Goal: Transaction & Acquisition: Purchase product/service

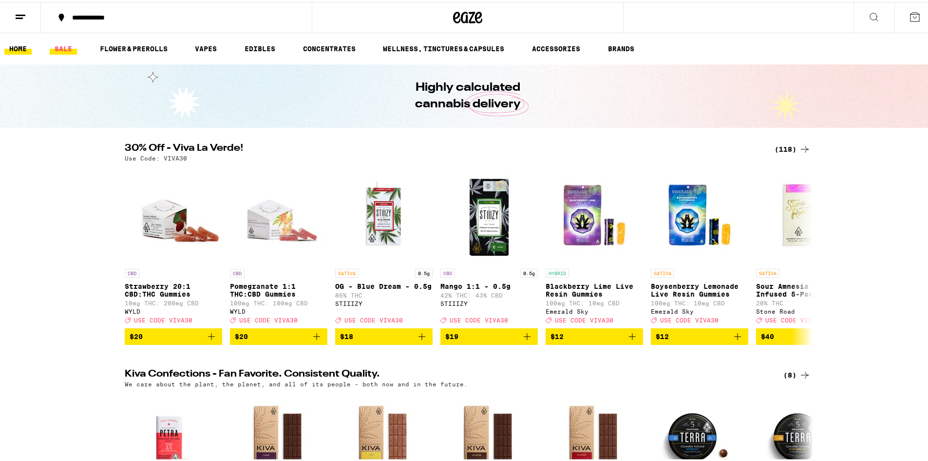
click at [67, 47] on link "SALE" at bounding box center [63, 47] width 27 height 12
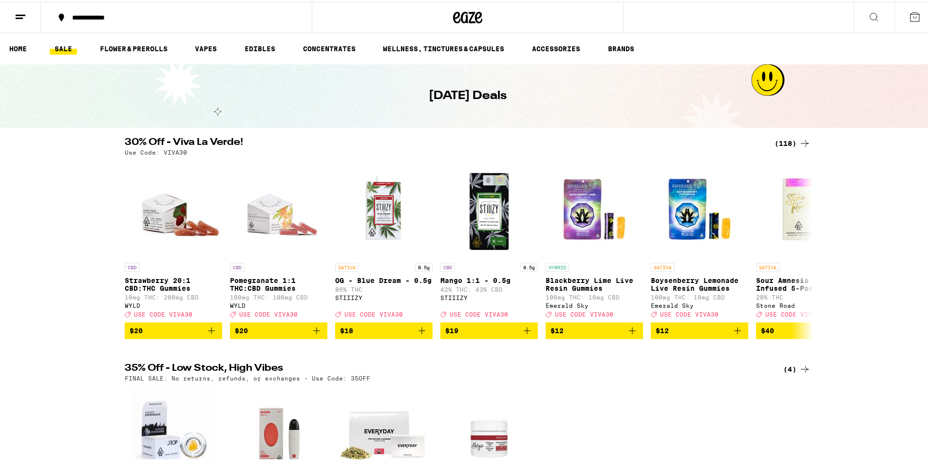
click at [789, 137] on div "(118)" at bounding box center [793, 141] width 36 height 12
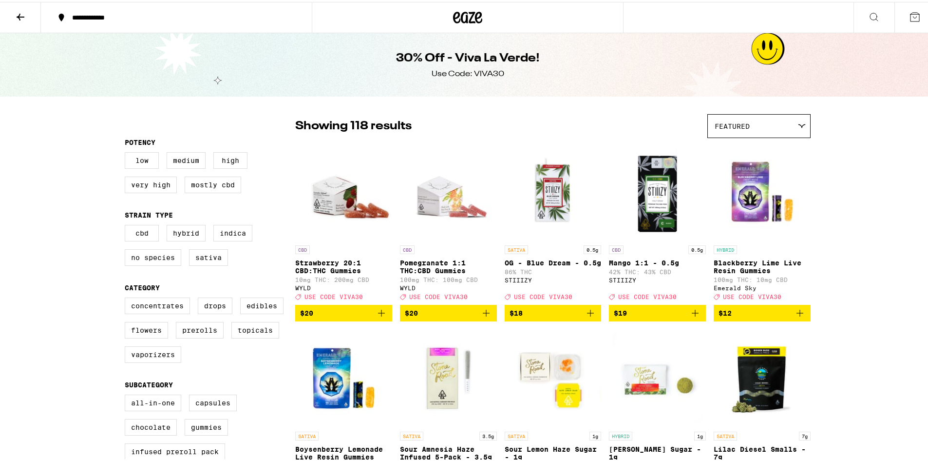
click at [20, 11] on icon at bounding box center [21, 15] width 12 height 12
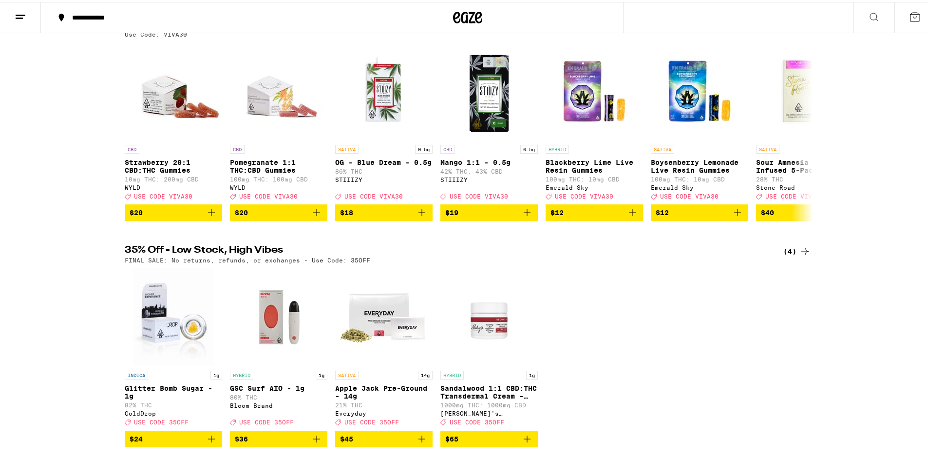
scroll to position [260, 0]
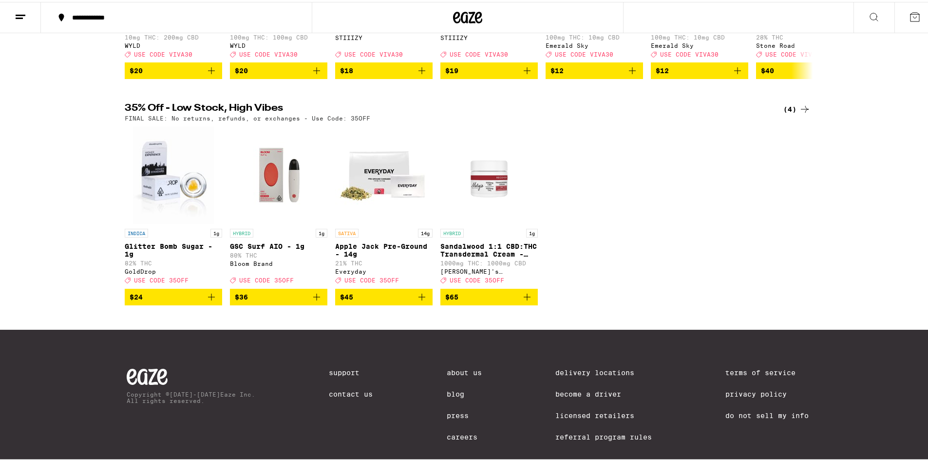
click at [266, 301] on span "$36" at bounding box center [279, 295] width 88 height 12
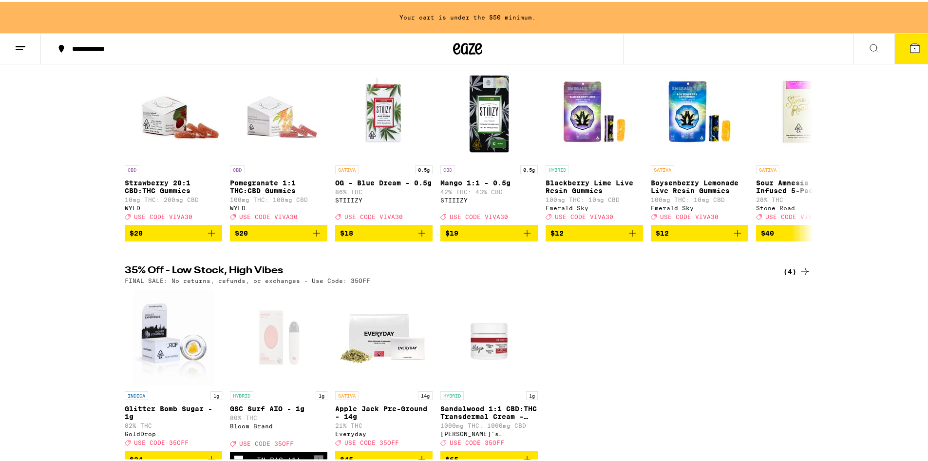
scroll to position [31, 0]
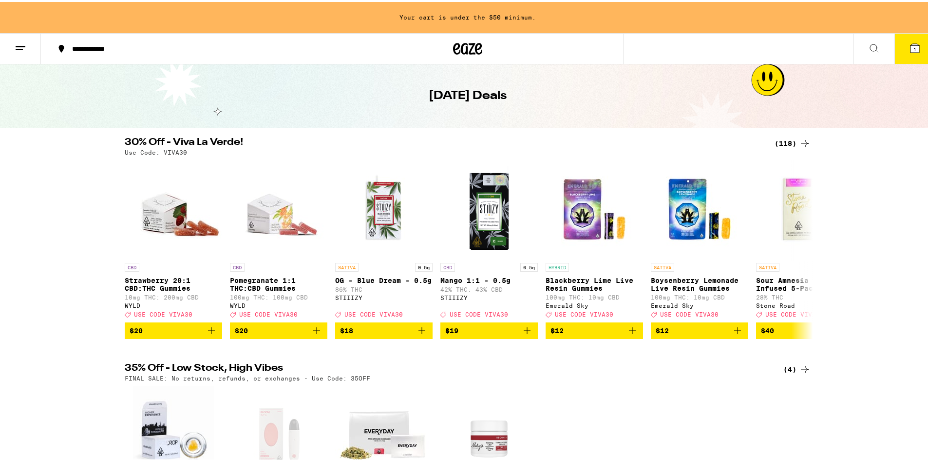
click at [779, 136] on div "(118)" at bounding box center [793, 141] width 36 height 12
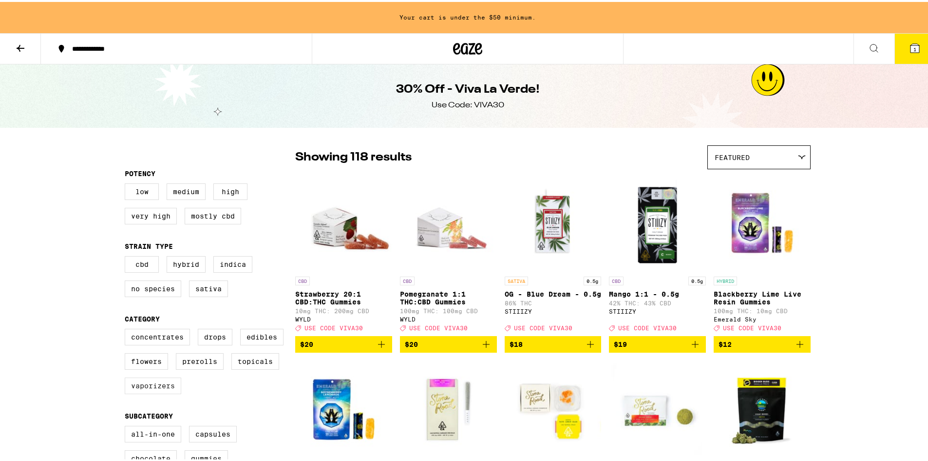
click at [144, 392] on label "Vaporizers" at bounding box center [153, 383] width 57 height 17
click at [205, 393] on div "Concentrates Drops Edibles Flowers Prerolls Topicals Vaporizers" at bounding box center [210, 363] width 171 height 73
click at [157, 391] on label "Vaporizers" at bounding box center [153, 383] width 57 height 17
click at [127, 328] on input "Vaporizers" at bounding box center [127, 328] width 0 height 0
checkbox input "true"
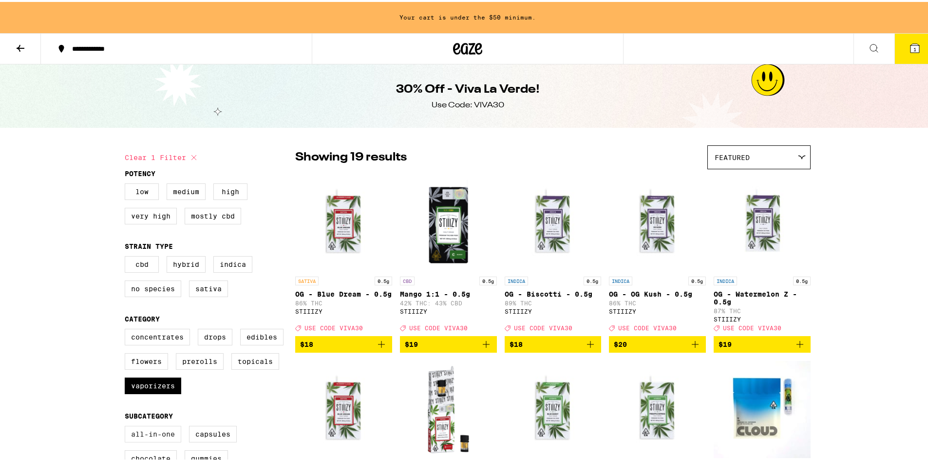
click at [147, 438] on label "All-In-One" at bounding box center [153, 432] width 57 height 17
click at [127, 425] on input "All-In-One" at bounding box center [127, 425] width 0 height 0
checkbox input "true"
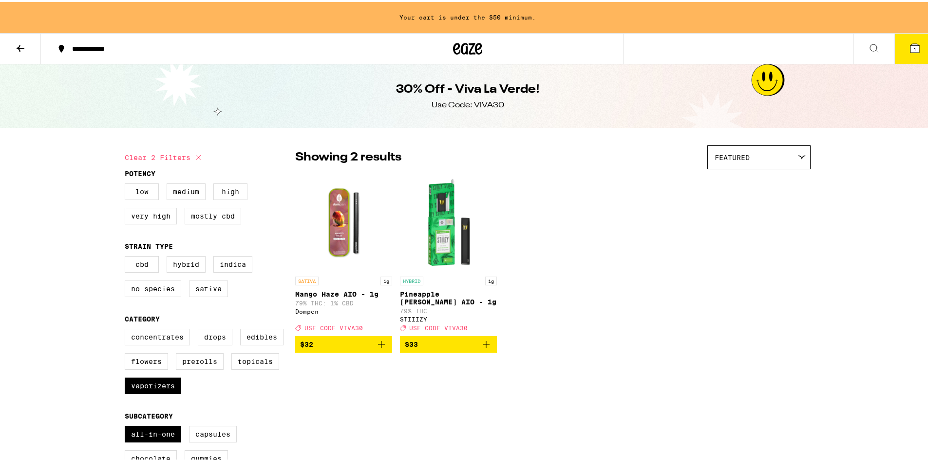
click at [329, 345] on span "$32" at bounding box center [343, 342] width 87 height 12
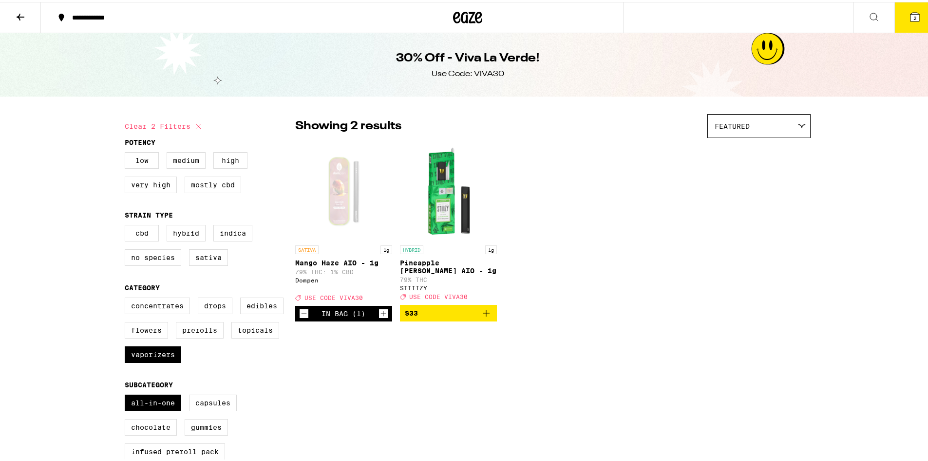
click at [441, 312] on button "$33" at bounding box center [448, 311] width 97 height 17
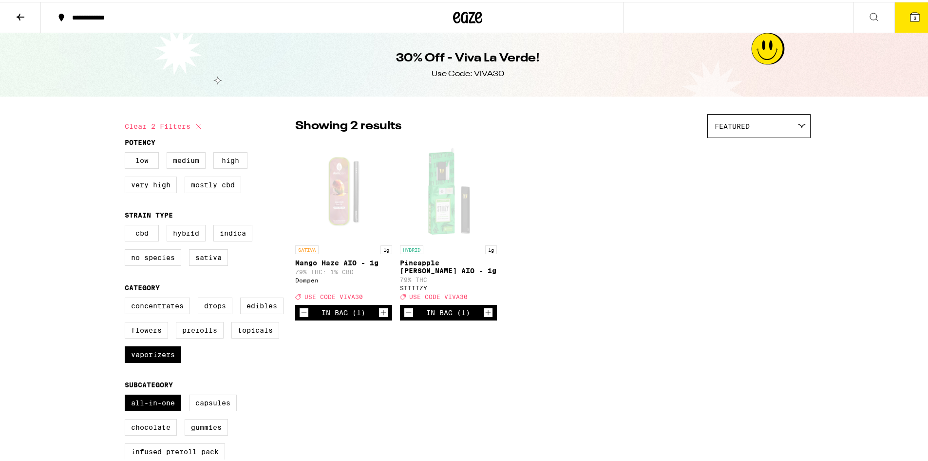
click at [904, 9] on button "3" at bounding box center [915, 15] width 41 height 30
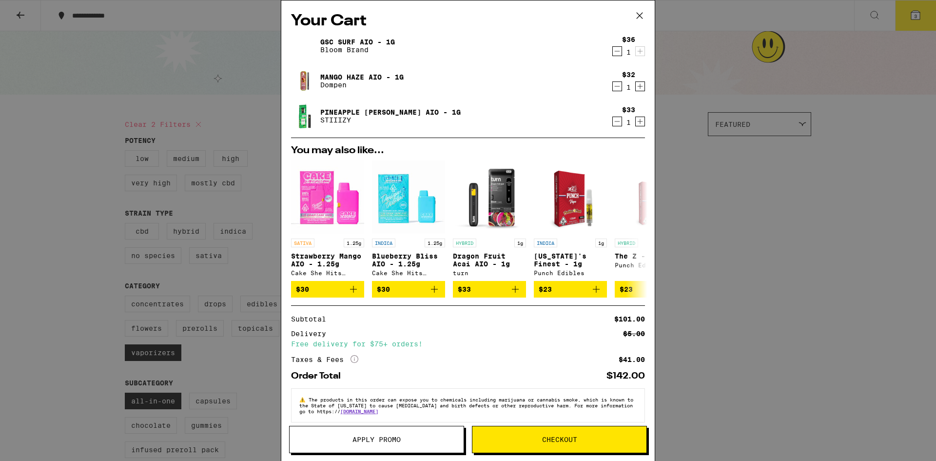
drag, startPoint x: 782, startPoint y: 321, endPoint x: 787, endPoint y: 313, distance: 9.5
click at [787, 314] on div "Your Cart GSC Surf AIO - 1g Bloom Brand $36 1 Mango Haze AIO - 1g Dompen $32 1 …" at bounding box center [468, 230] width 936 height 461
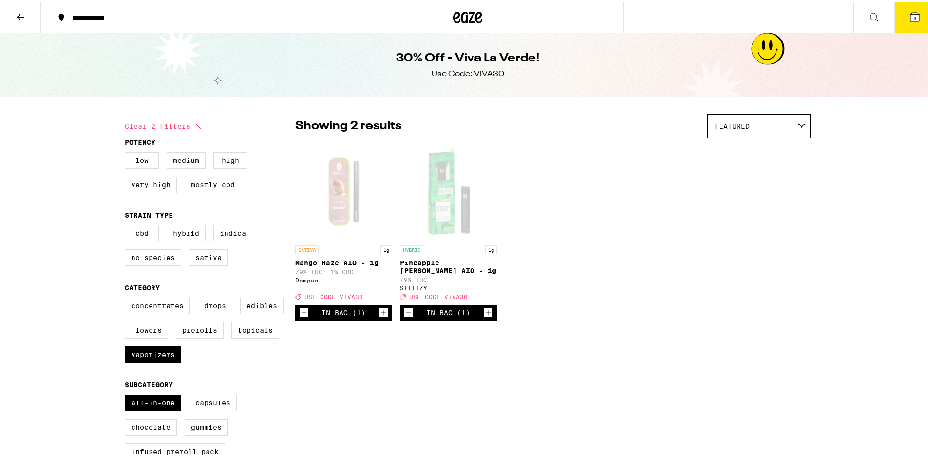
click at [912, 15] on icon at bounding box center [915, 15] width 9 height 9
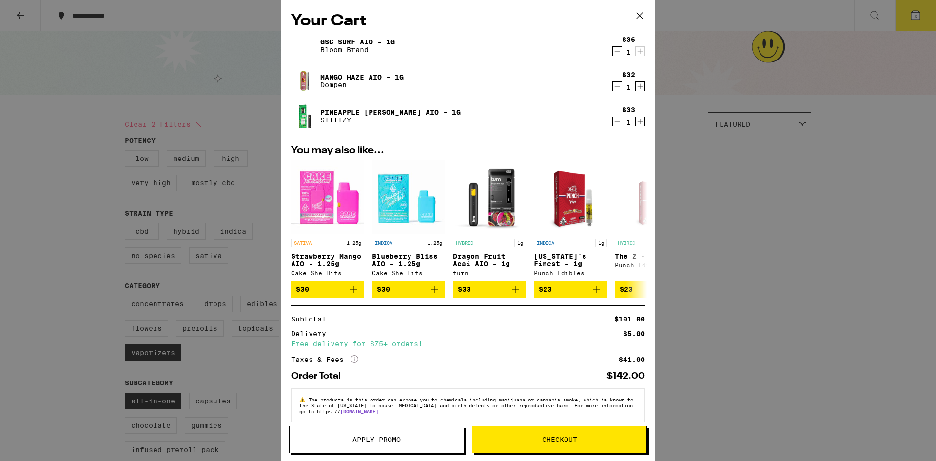
click at [390, 436] on span "Apply Promo" at bounding box center [376, 439] width 48 height 7
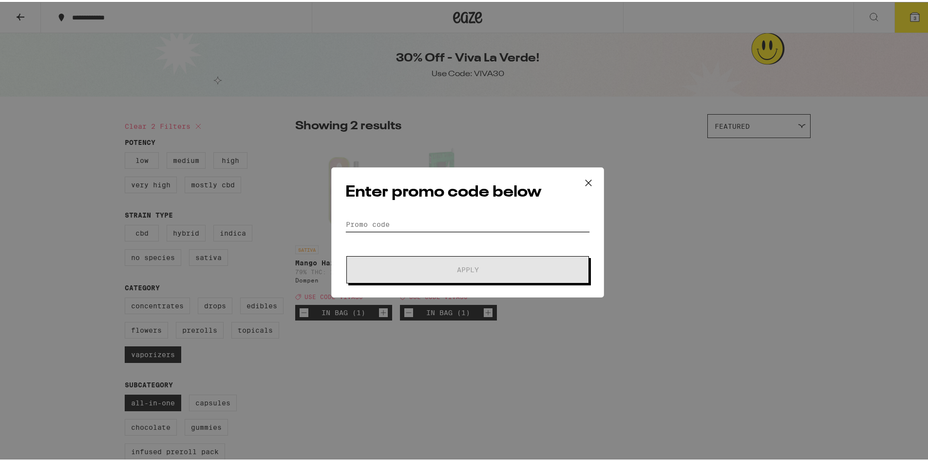
click at [381, 224] on input "Promo Code" at bounding box center [468, 222] width 245 height 15
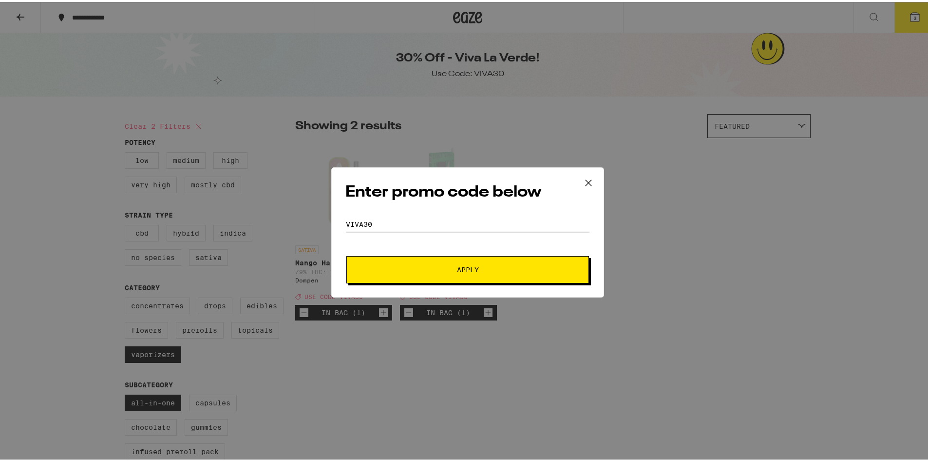
type input "viva30"
click at [347, 254] on button "Apply" at bounding box center [468, 267] width 243 height 27
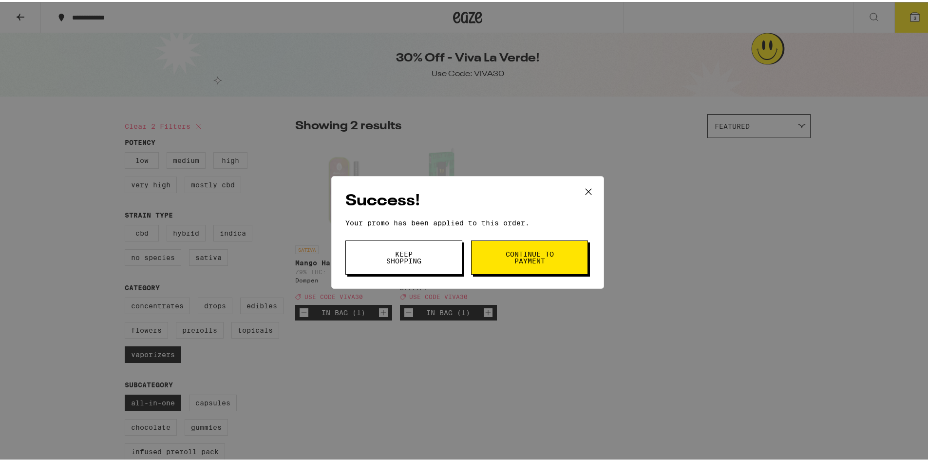
click at [518, 245] on button "Continue to payment" at bounding box center [529, 255] width 117 height 34
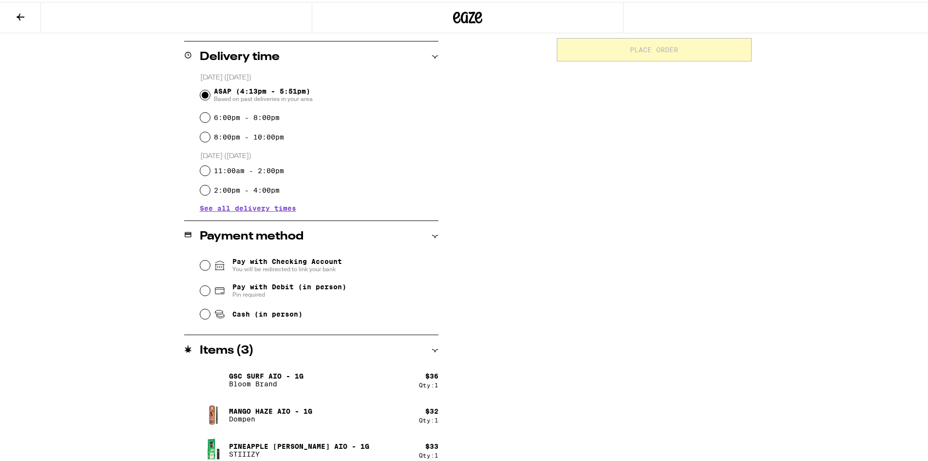
scroll to position [241, 0]
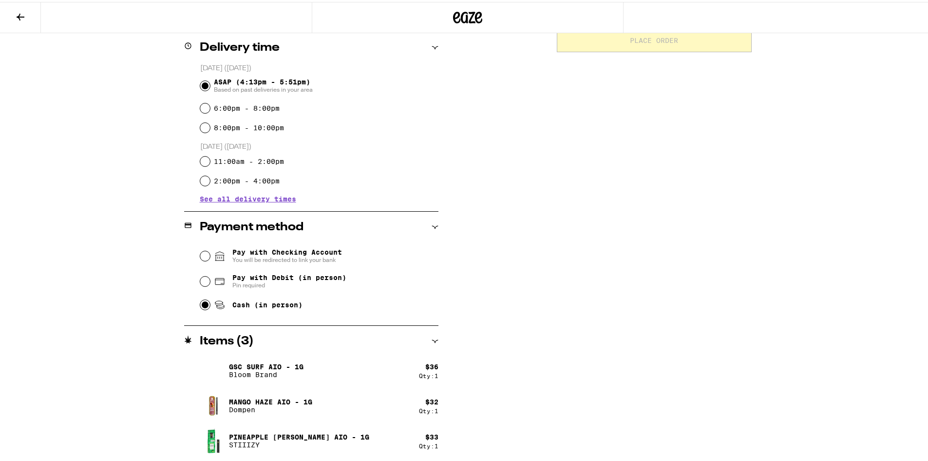
click at [200, 305] on input "Cash (in person)" at bounding box center [205, 303] width 10 height 10
radio input "true"
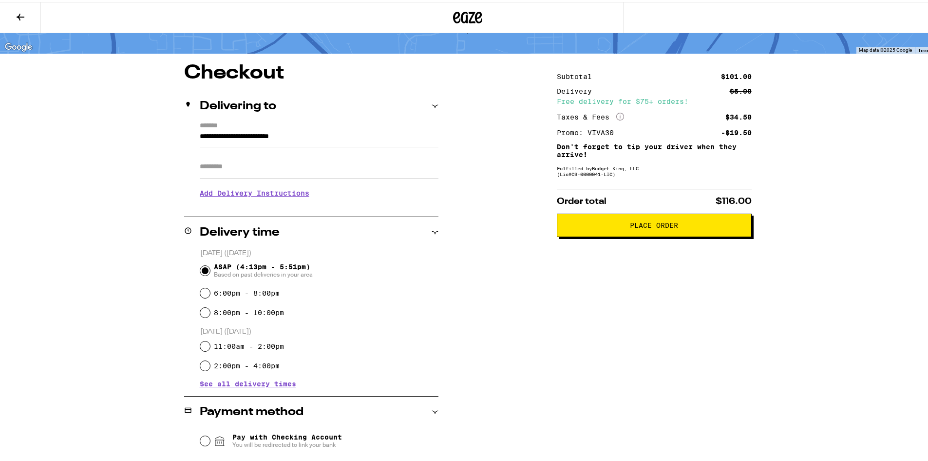
scroll to position [0, 0]
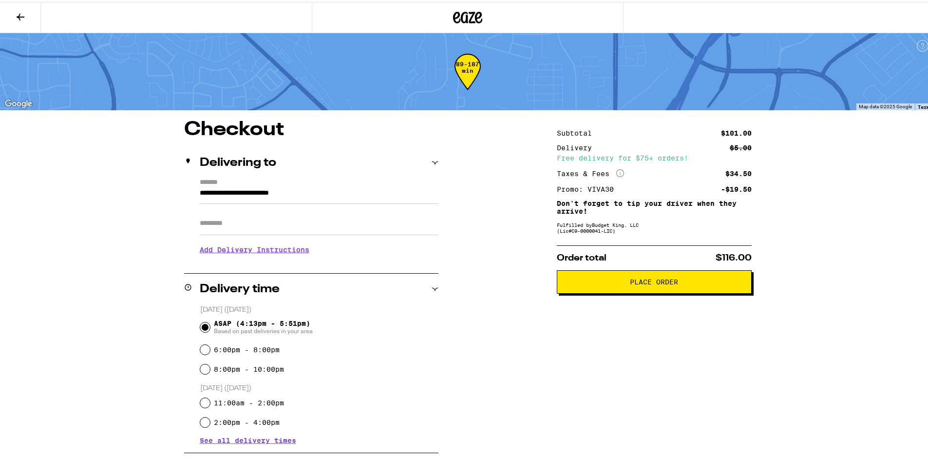
click at [586, 279] on span "Place Order" at bounding box center [654, 279] width 178 height 7
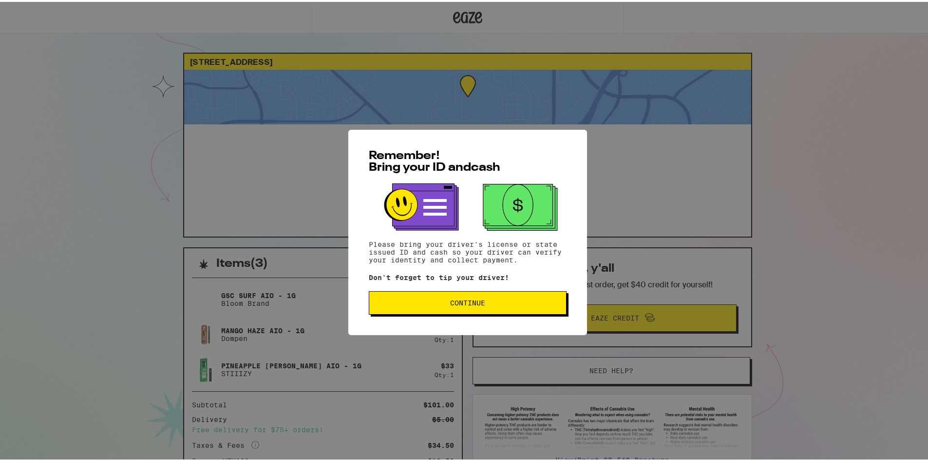
click at [474, 296] on button "Continue" at bounding box center [468, 300] width 198 height 23
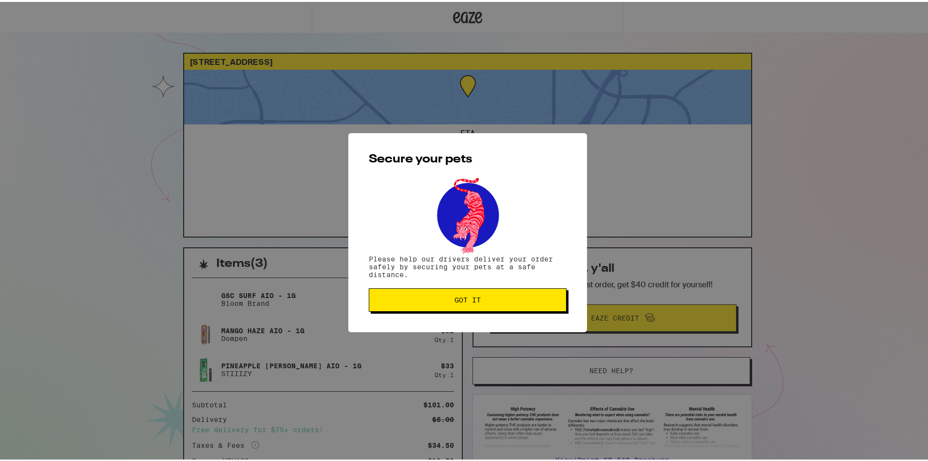
click at [484, 294] on button "Got it" at bounding box center [468, 297] width 198 height 23
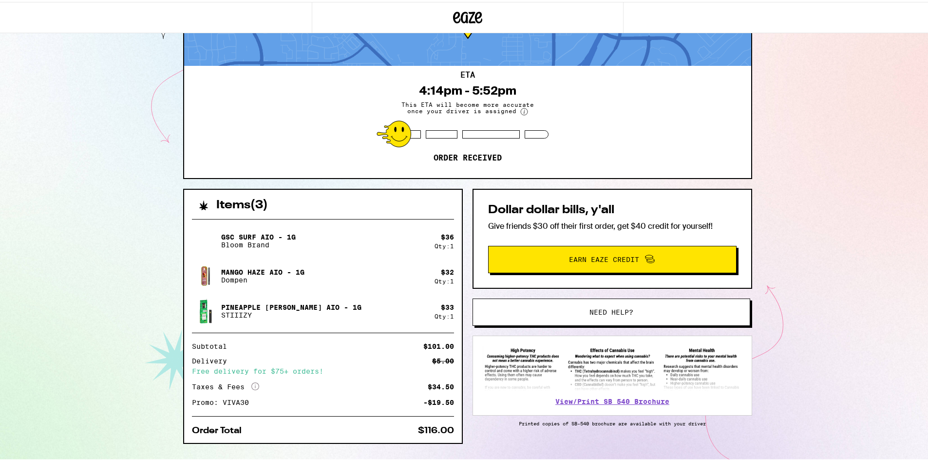
scroll to position [78, 0]
